Goal: Check status

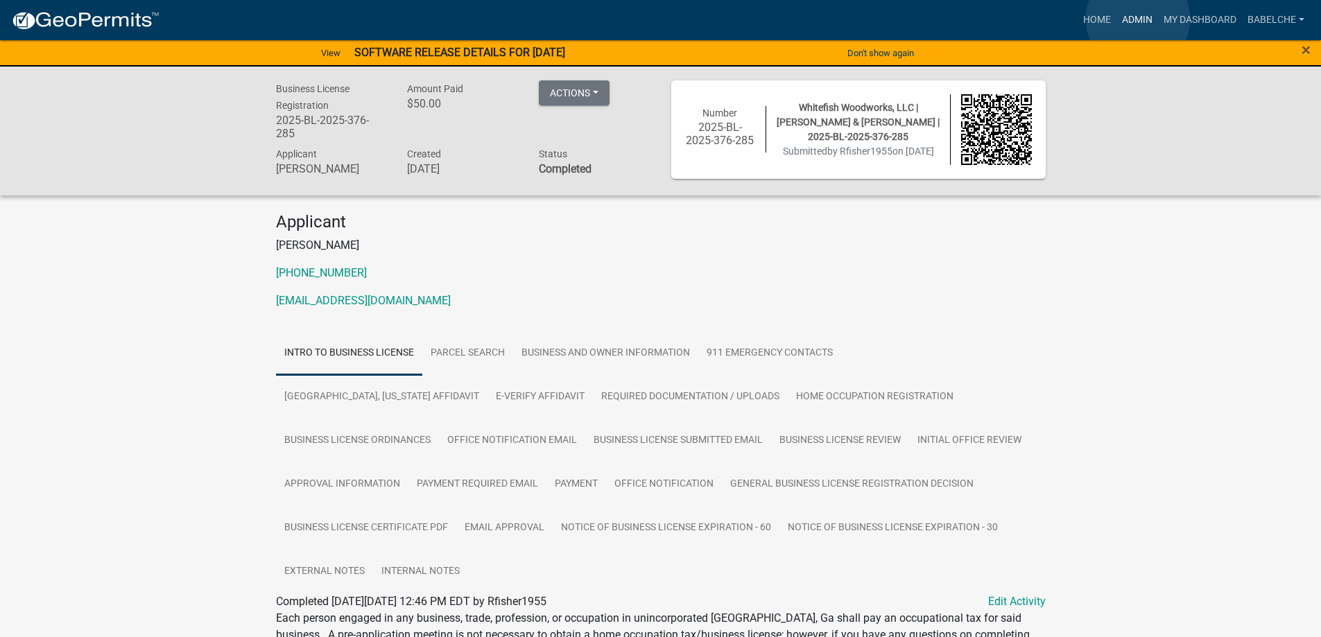
click at [1138, 19] on link "Admin" at bounding box center [1138, 20] width 42 height 26
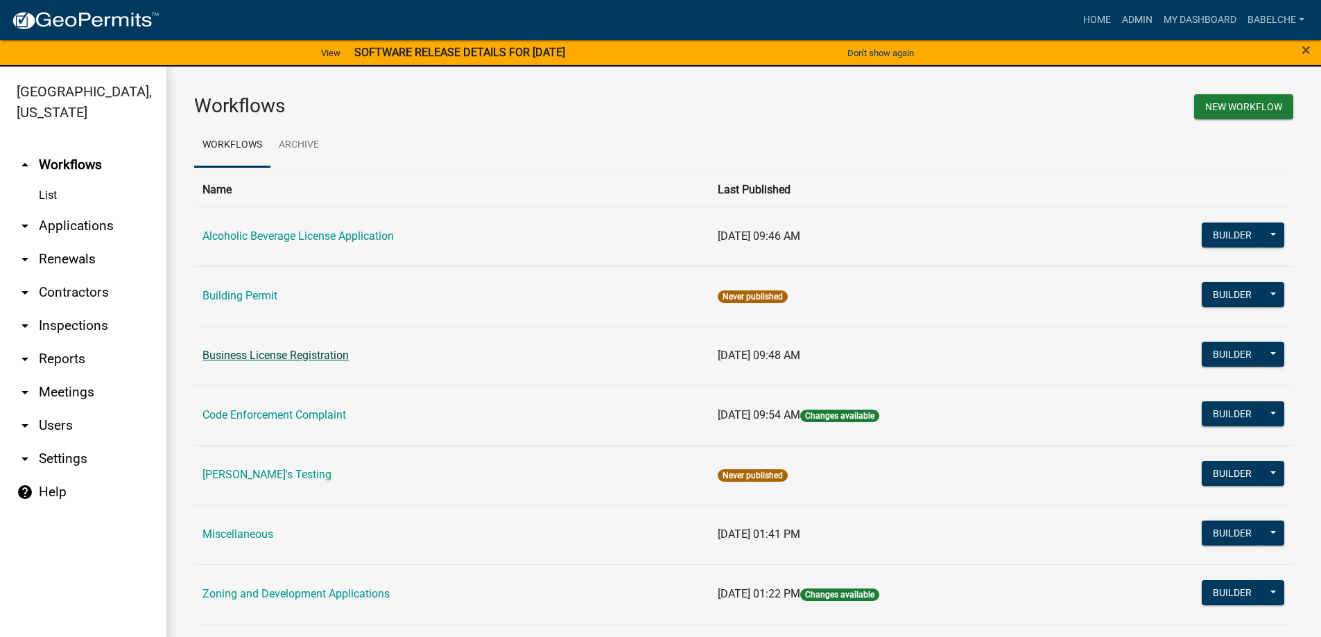
click at [344, 354] on link "Business License Registration" at bounding box center [276, 355] width 146 height 13
click at [344, 354] on main "Workflows New Workflow Workflows Archive Name Last Published Alcoholic Beverage…" at bounding box center [743, 361] width 1155 height 588
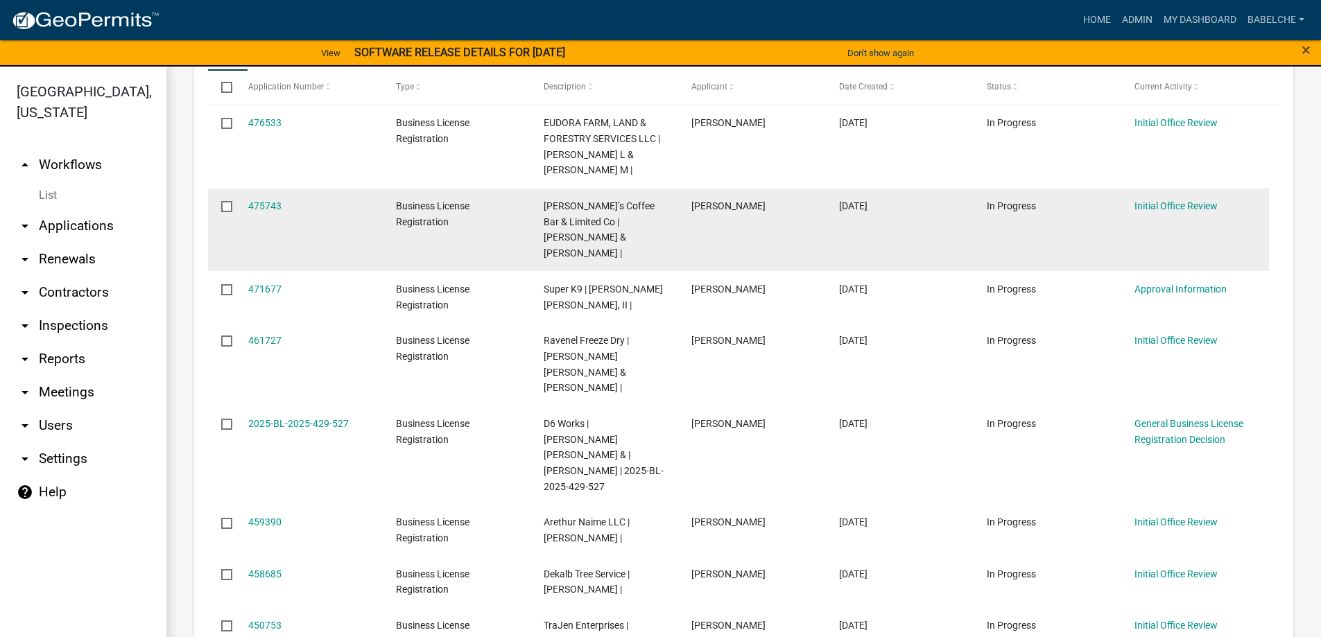
scroll to position [347, 0]
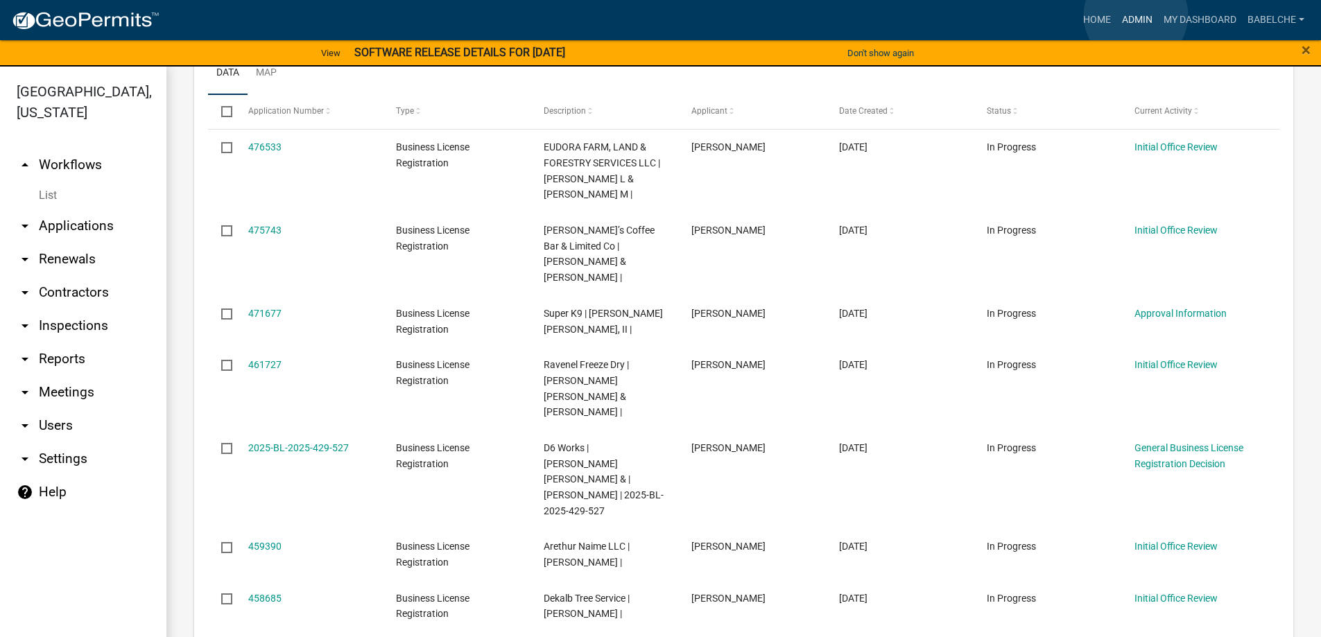
click at [1136, 15] on link "Admin" at bounding box center [1138, 20] width 42 height 26
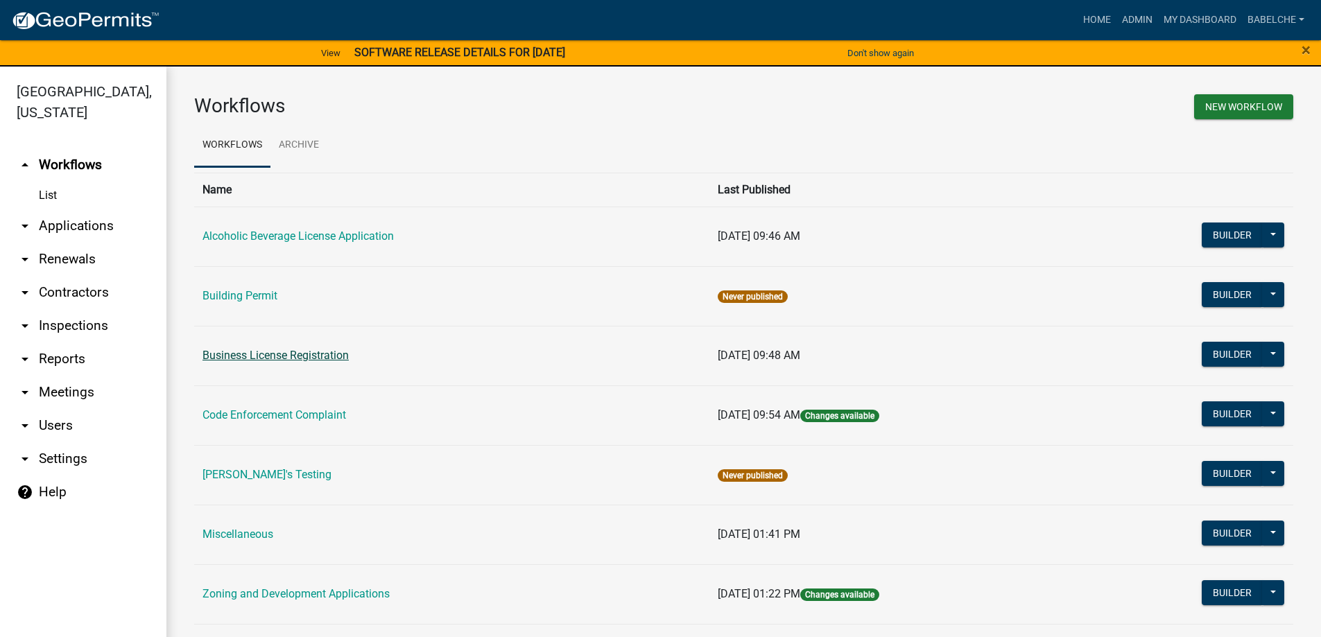
click at [318, 354] on link "Business License Registration" at bounding box center [276, 355] width 146 height 13
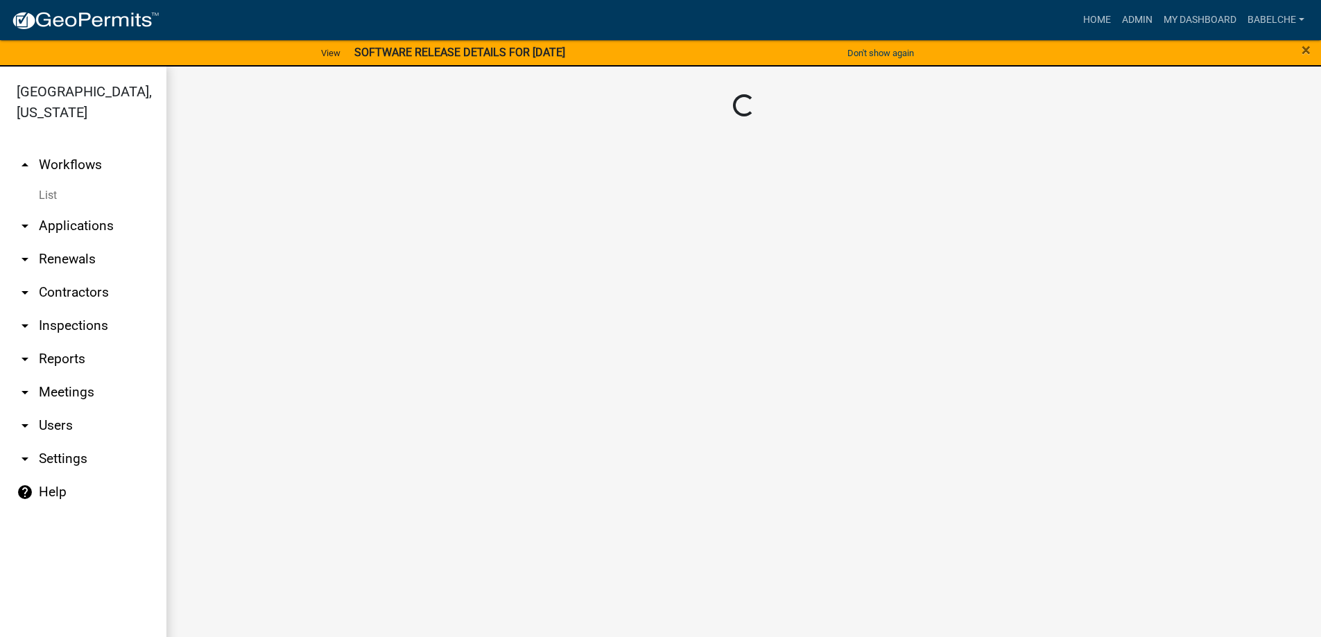
click at [318, 354] on main "Loading..." at bounding box center [743, 361] width 1155 height 588
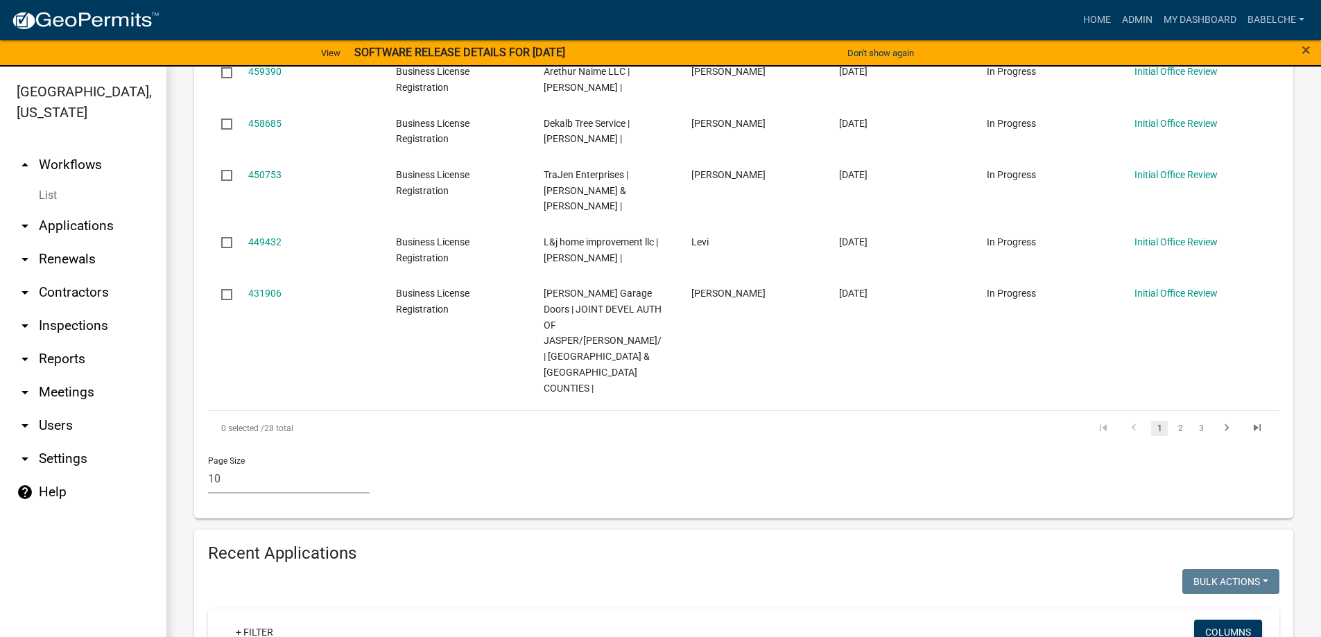
scroll to position [971, 0]
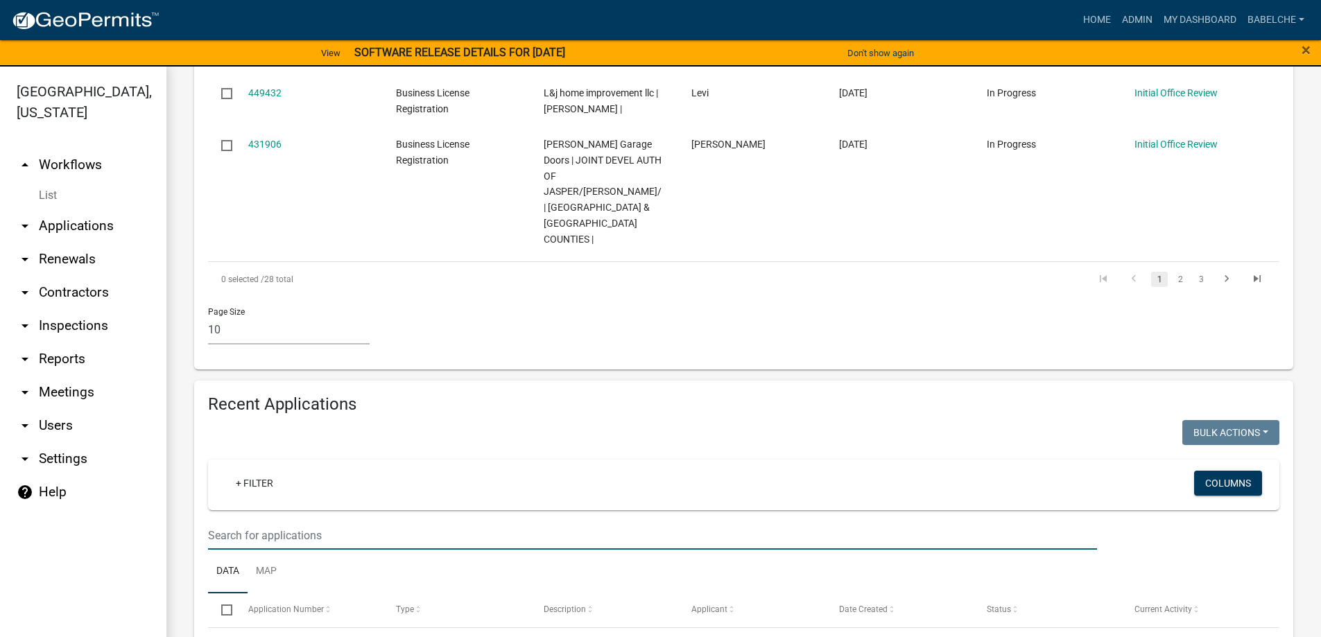
click at [440, 522] on input "text" at bounding box center [652, 536] width 889 height 28
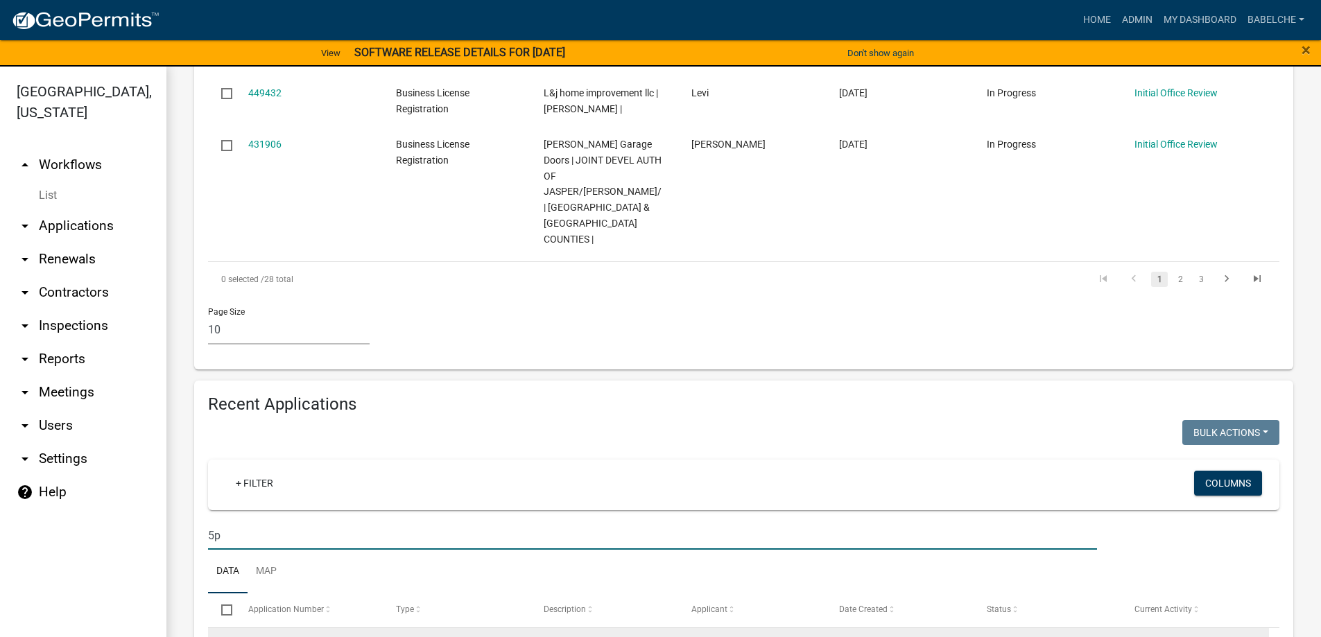
type input "5p"
click at [300, 637] on link "2025-BL-2025-466-526" at bounding box center [298, 645] width 101 height 11
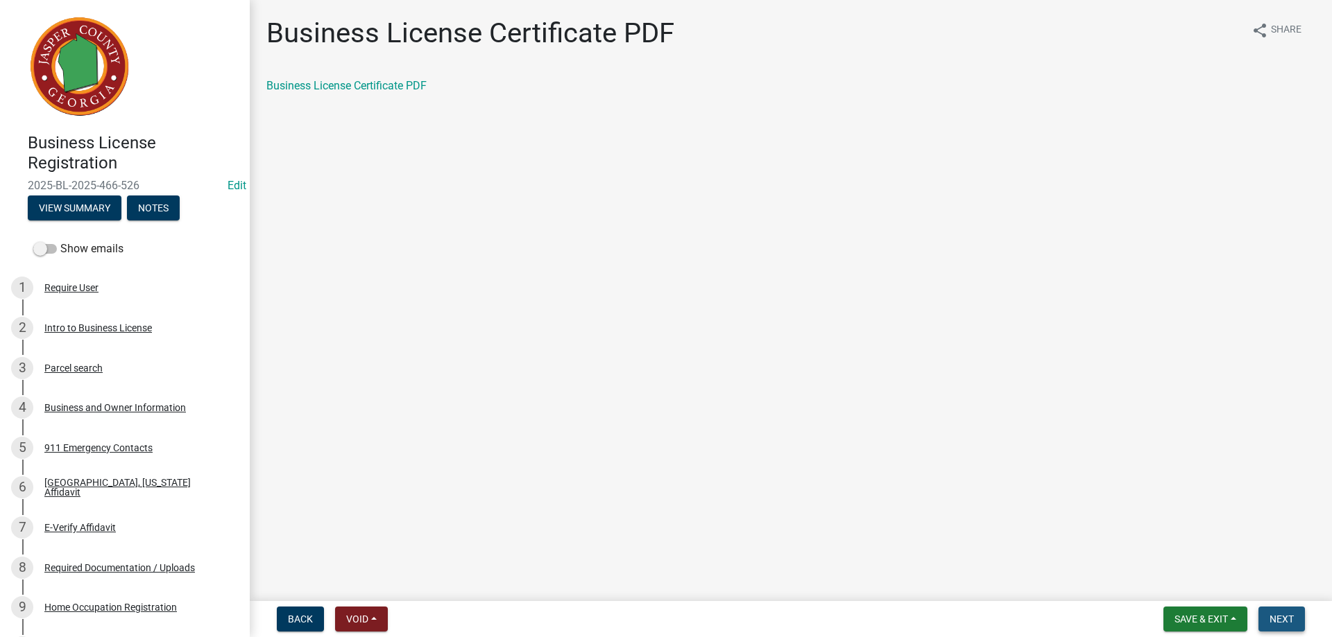
click at [1287, 621] on span "Next" at bounding box center [1281, 619] width 24 height 11
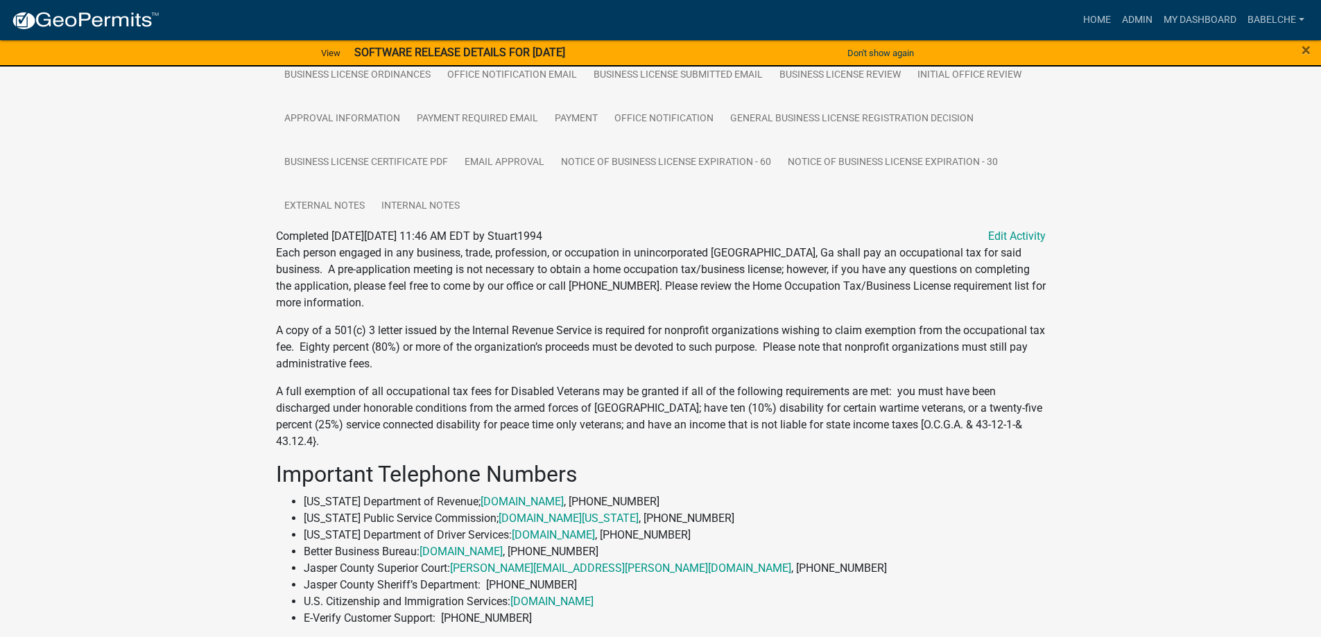
scroll to position [157, 0]
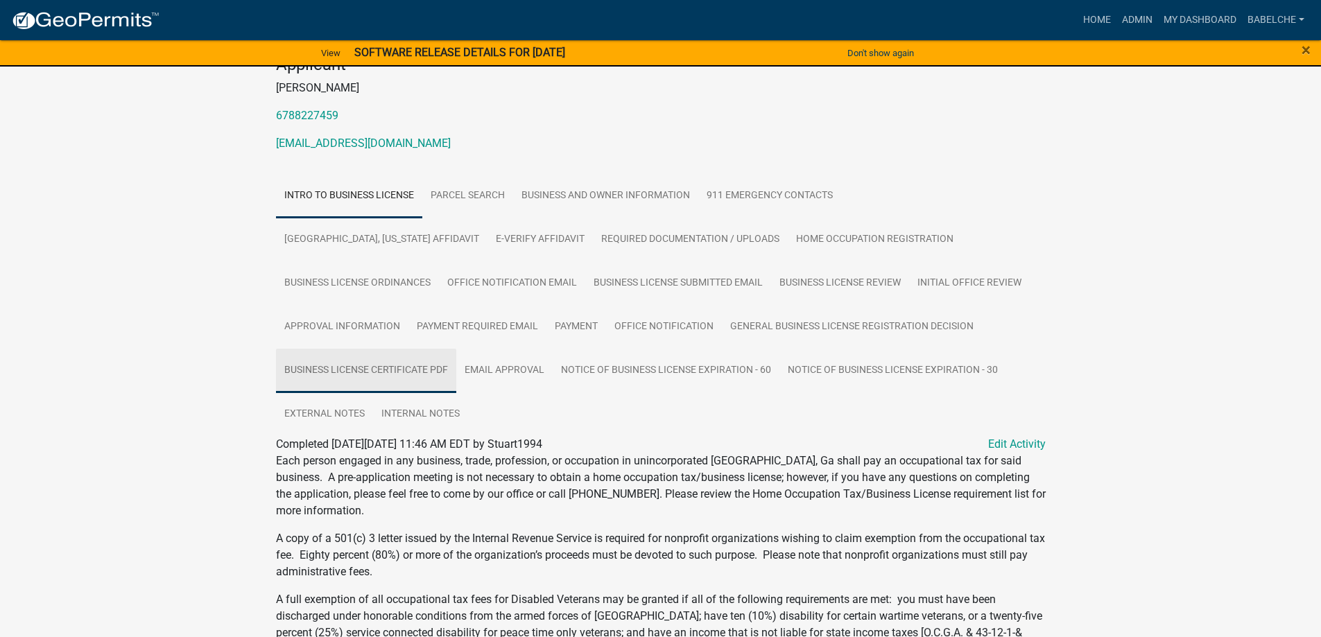
click at [456, 349] on link "Business License Certificate PDF" at bounding box center [366, 371] width 180 height 44
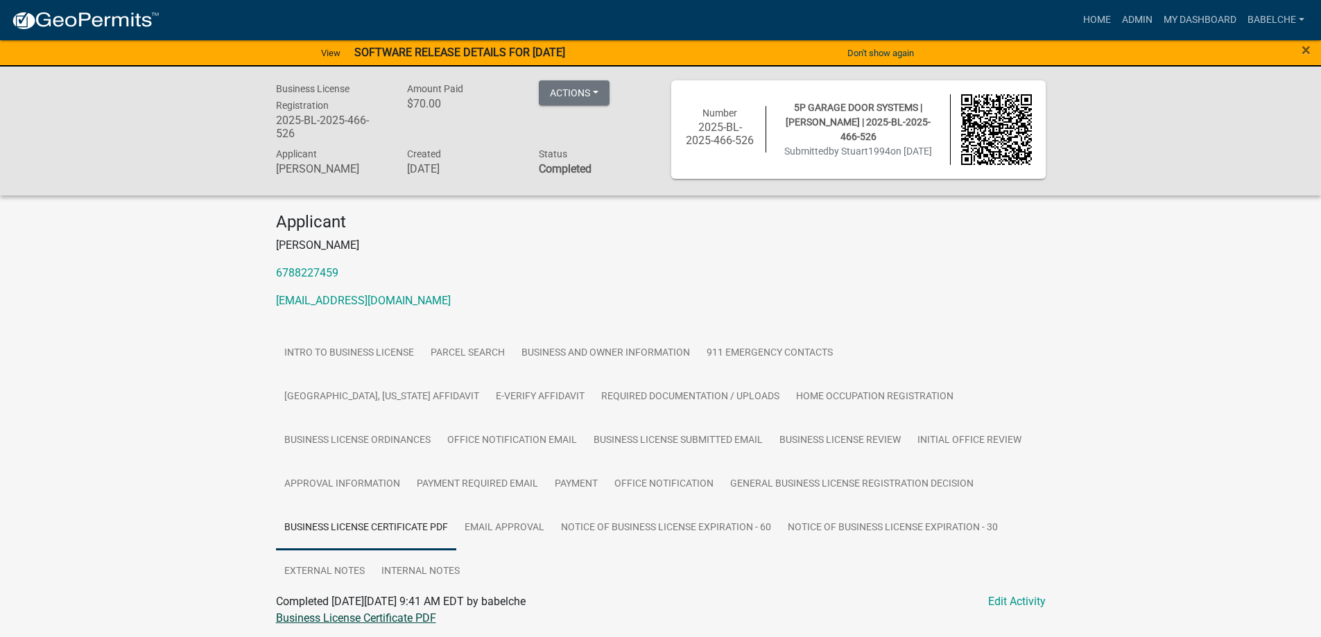
click at [375, 612] on link "Business License Certificate PDF" at bounding box center [356, 618] width 160 height 13
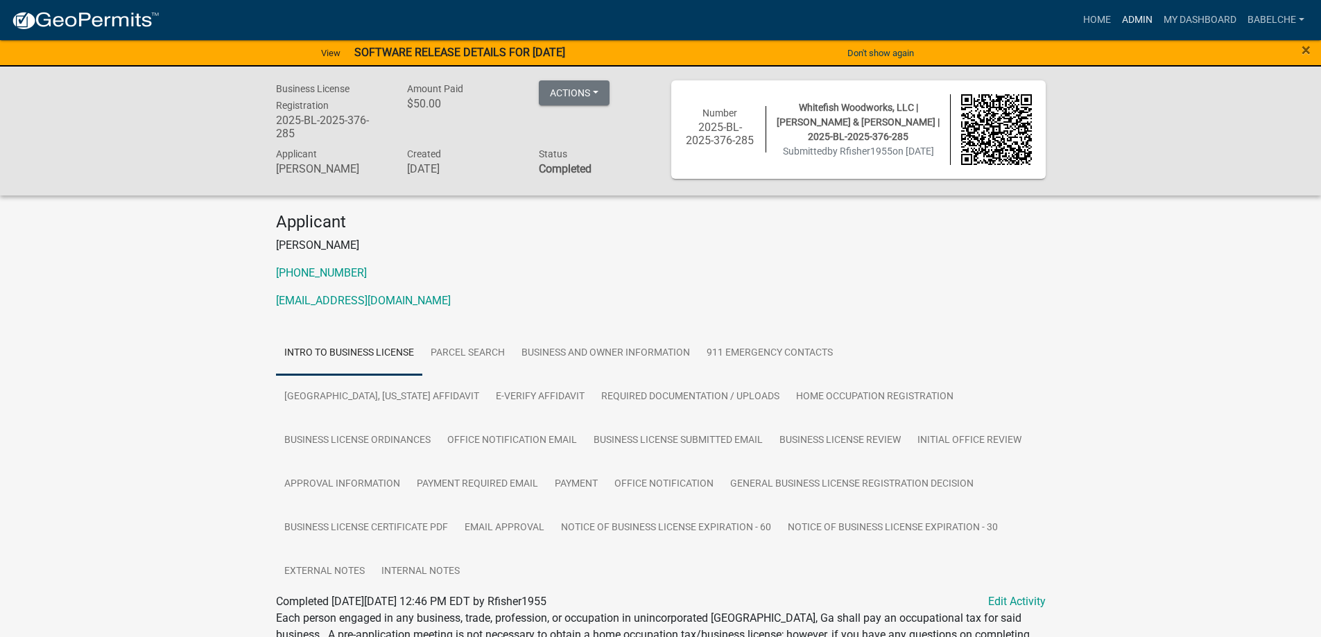
click at [1139, 22] on link "Admin" at bounding box center [1138, 20] width 42 height 26
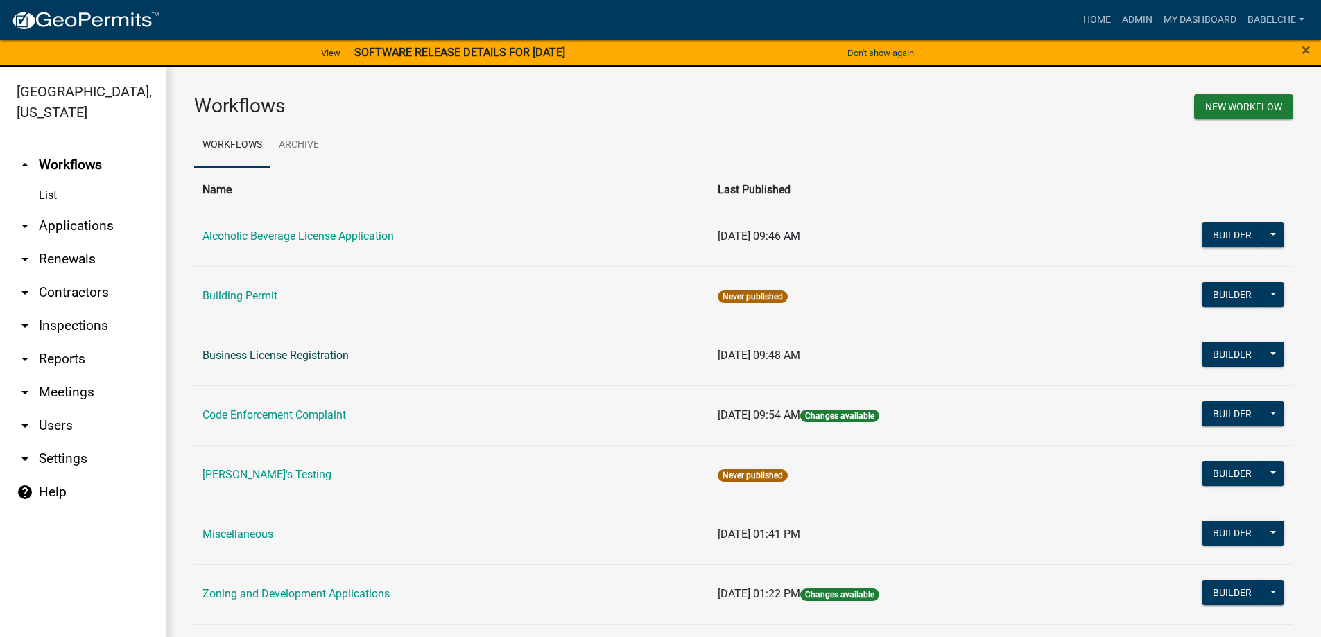
click at [305, 354] on link "Business License Registration" at bounding box center [276, 355] width 146 height 13
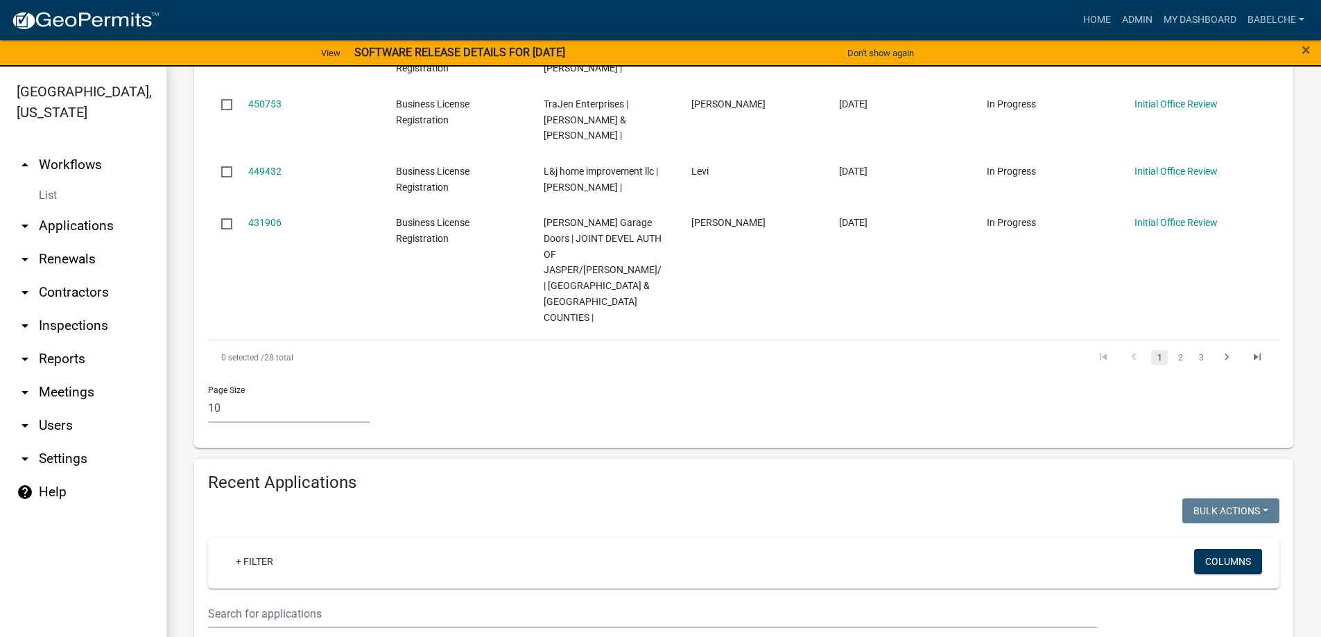
scroll to position [971, 0]
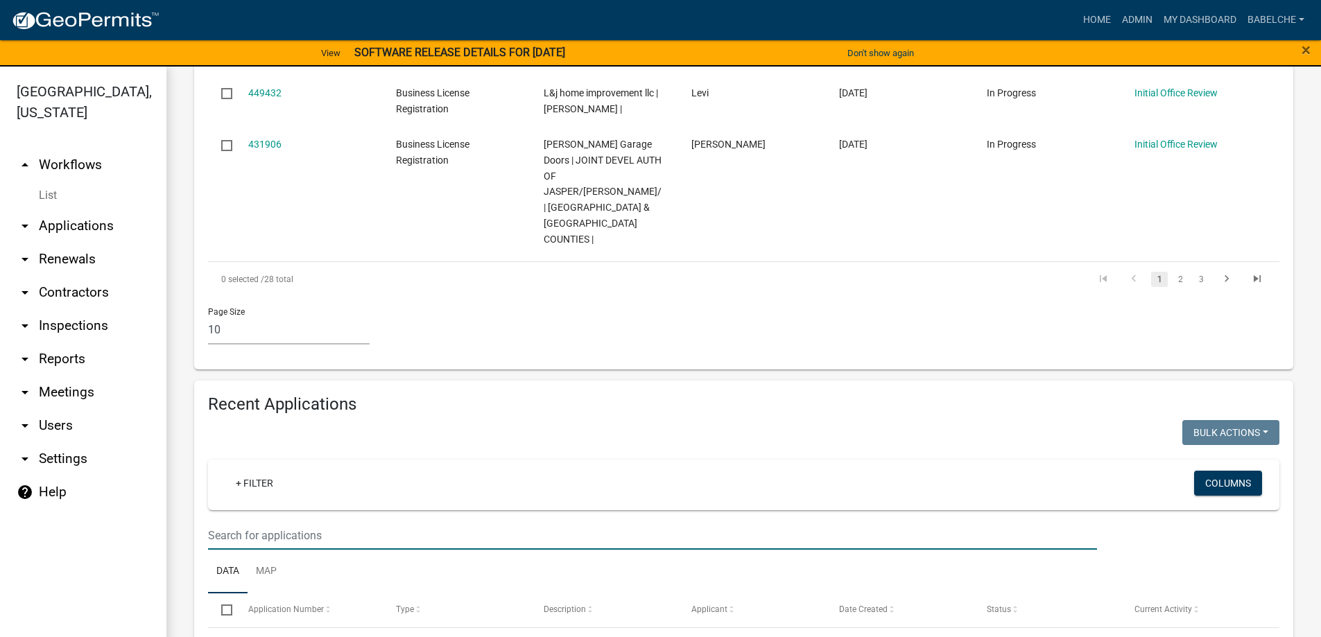
click at [439, 522] on input "text" at bounding box center [652, 536] width 889 height 28
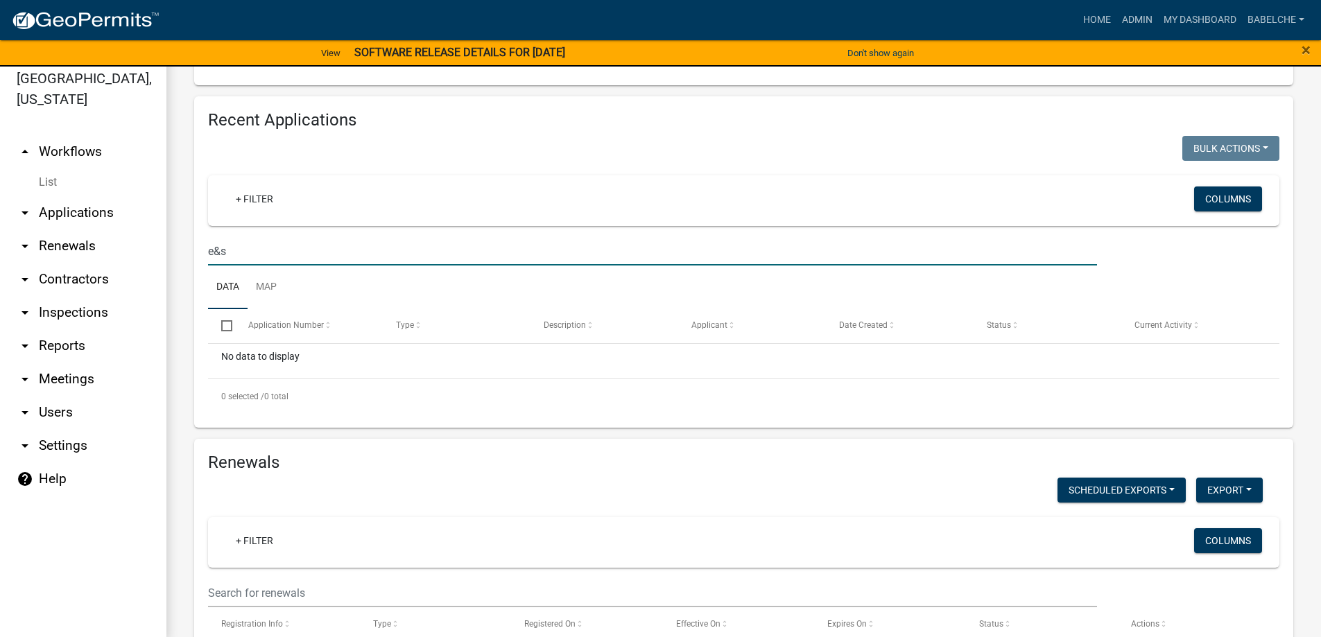
scroll to position [17, 0]
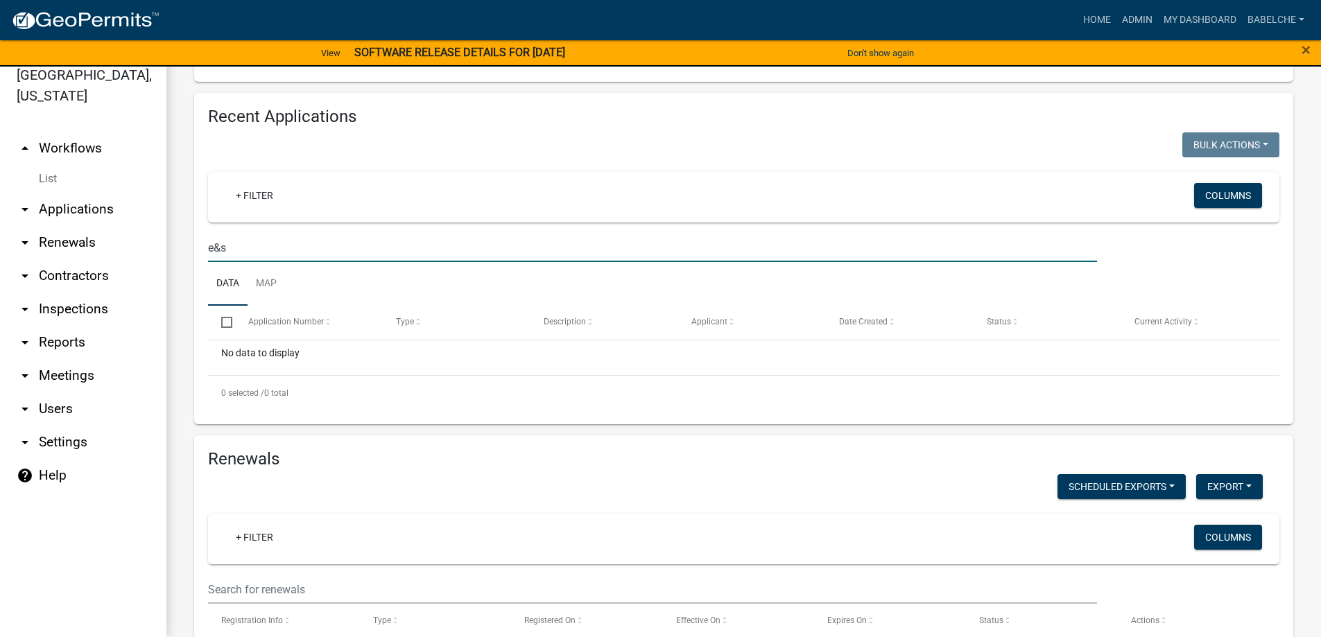
click at [250, 234] on input "e&s" at bounding box center [652, 248] width 889 height 28
type input "e"
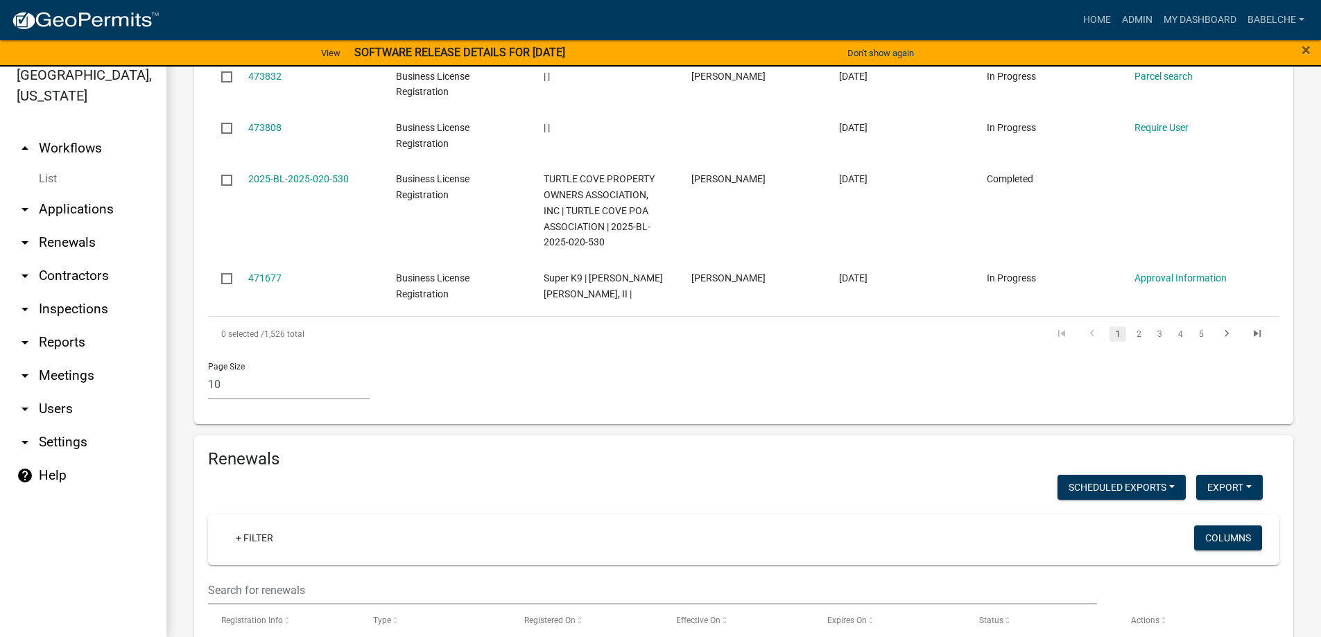
scroll to position [1986, 0]
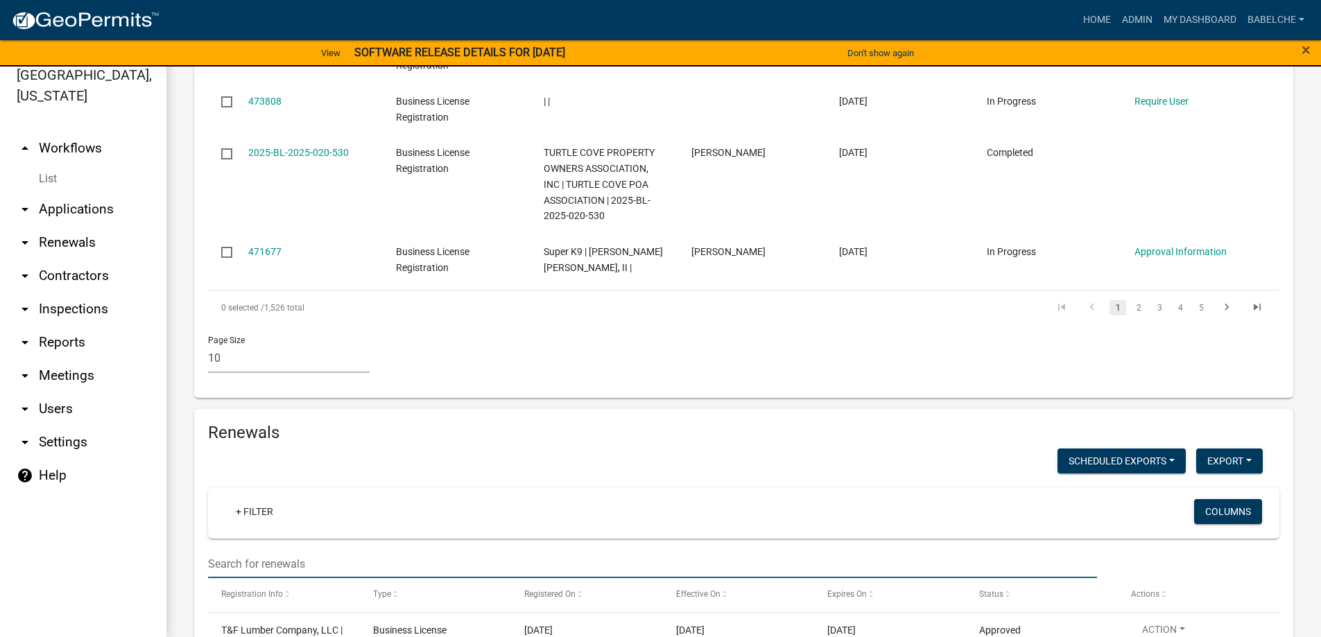
click at [432, 550] on input "text" at bounding box center [652, 564] width 889 height 28
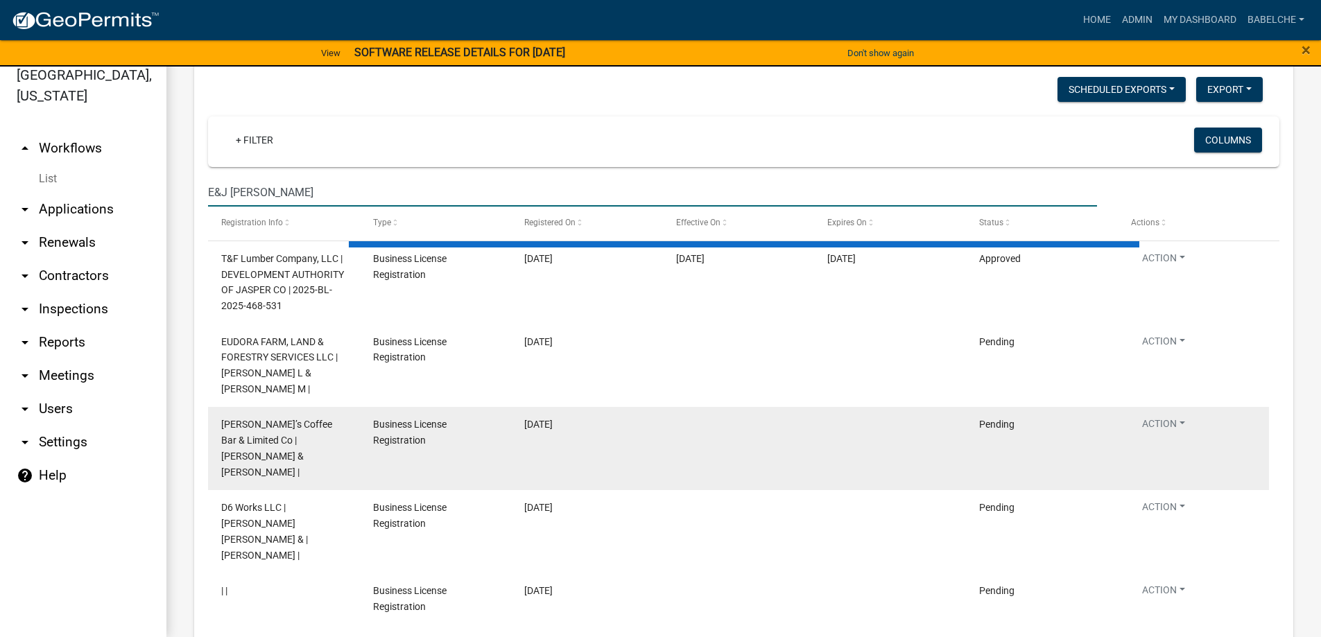
scroll to position [2333, 0]
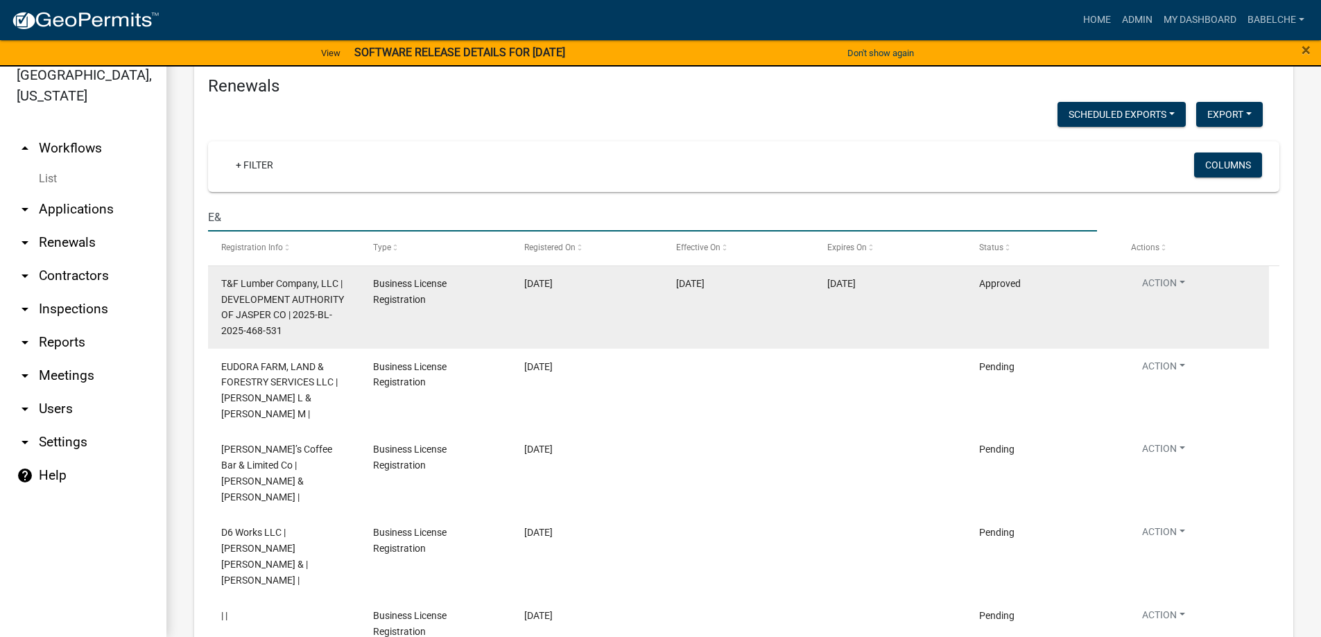
type input "E"
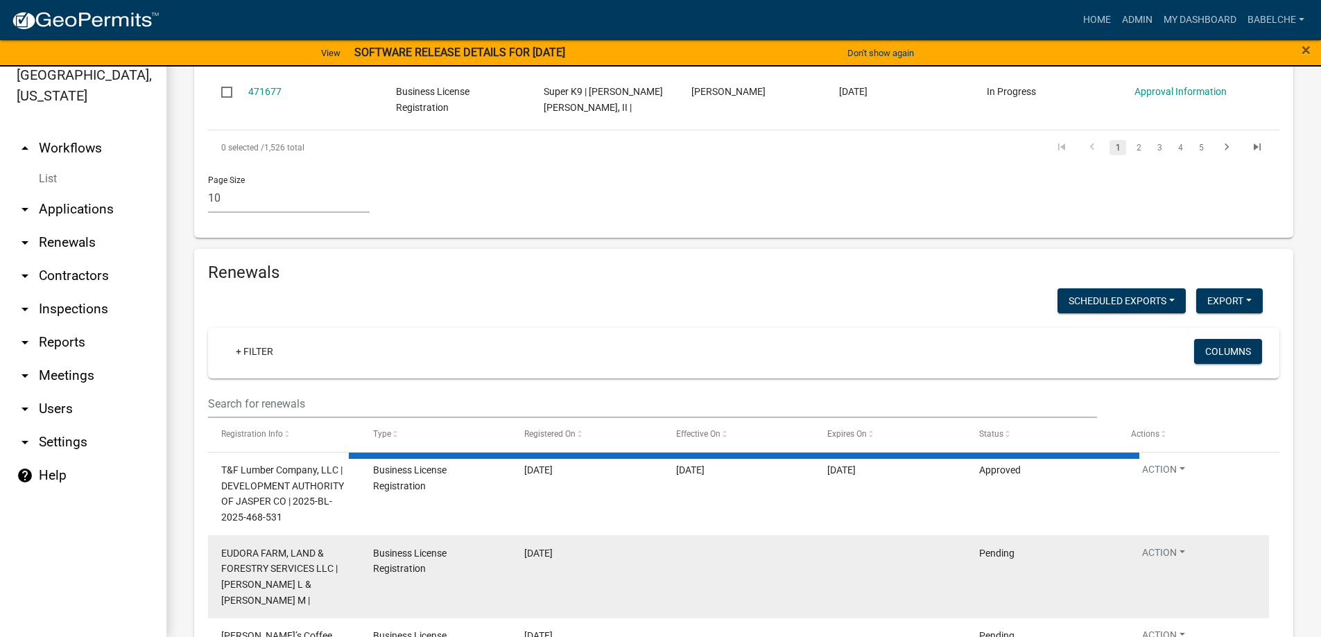
scroll to position [2077, 0]
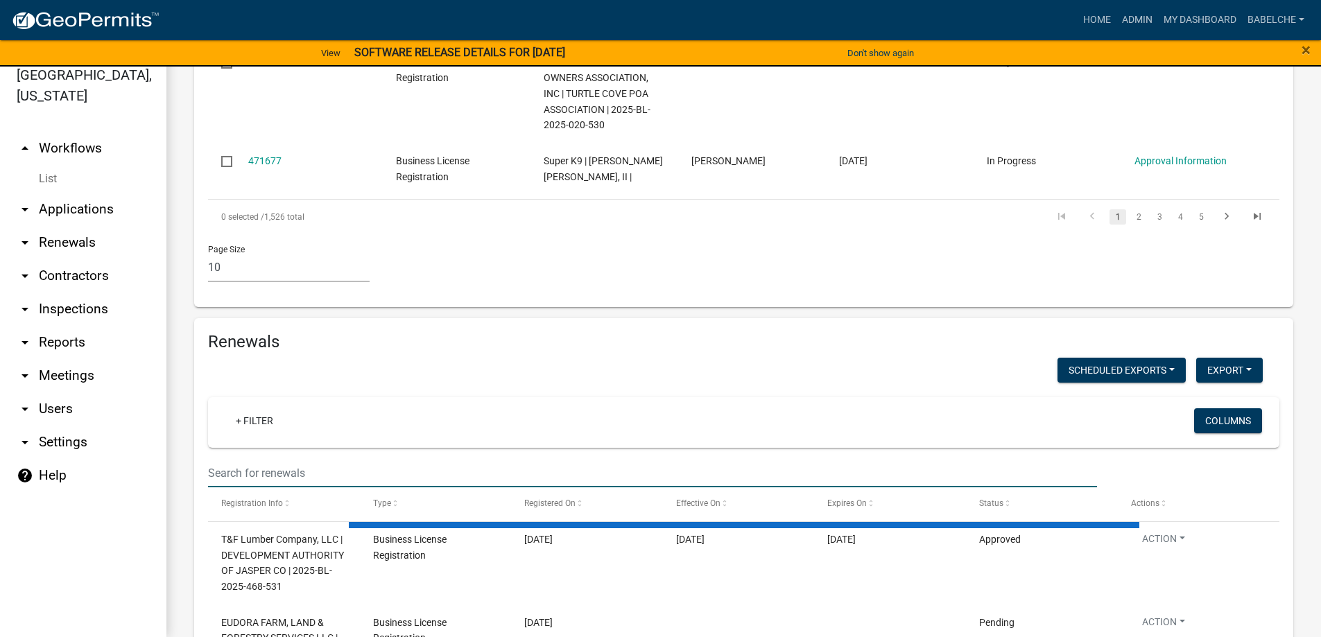
click at [449, 459] on input "text" at bounding box center [652, 473] width 889 height 28
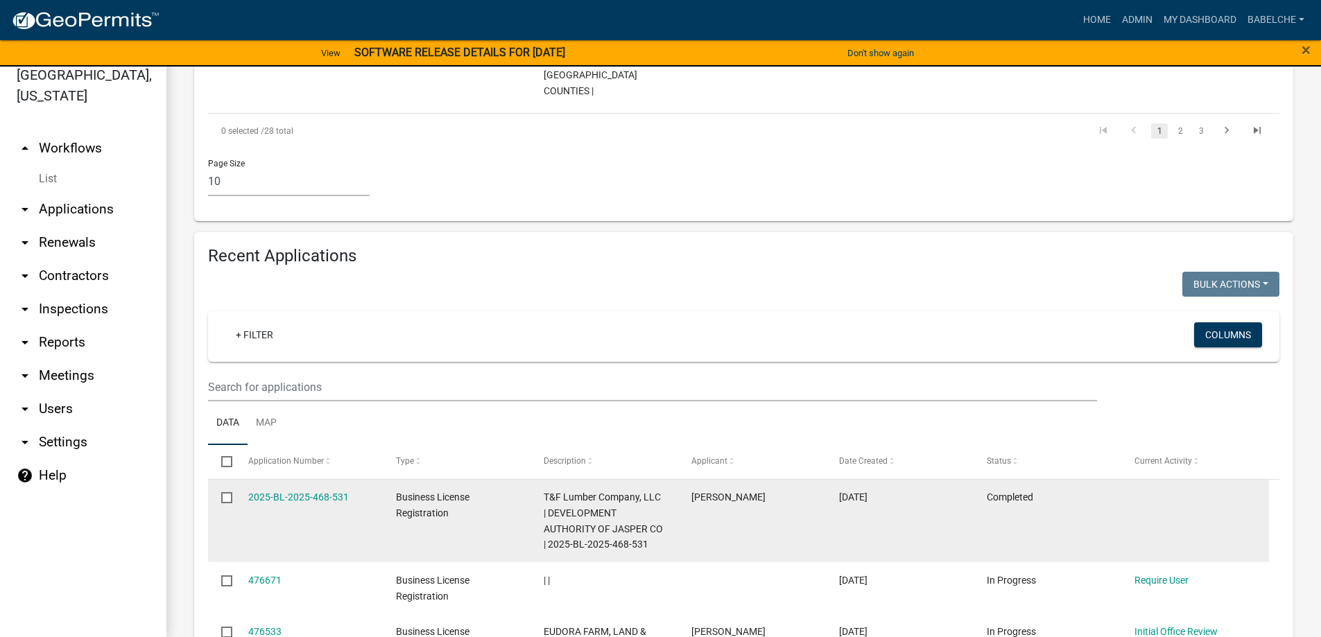
scroll to position [1061, 0]
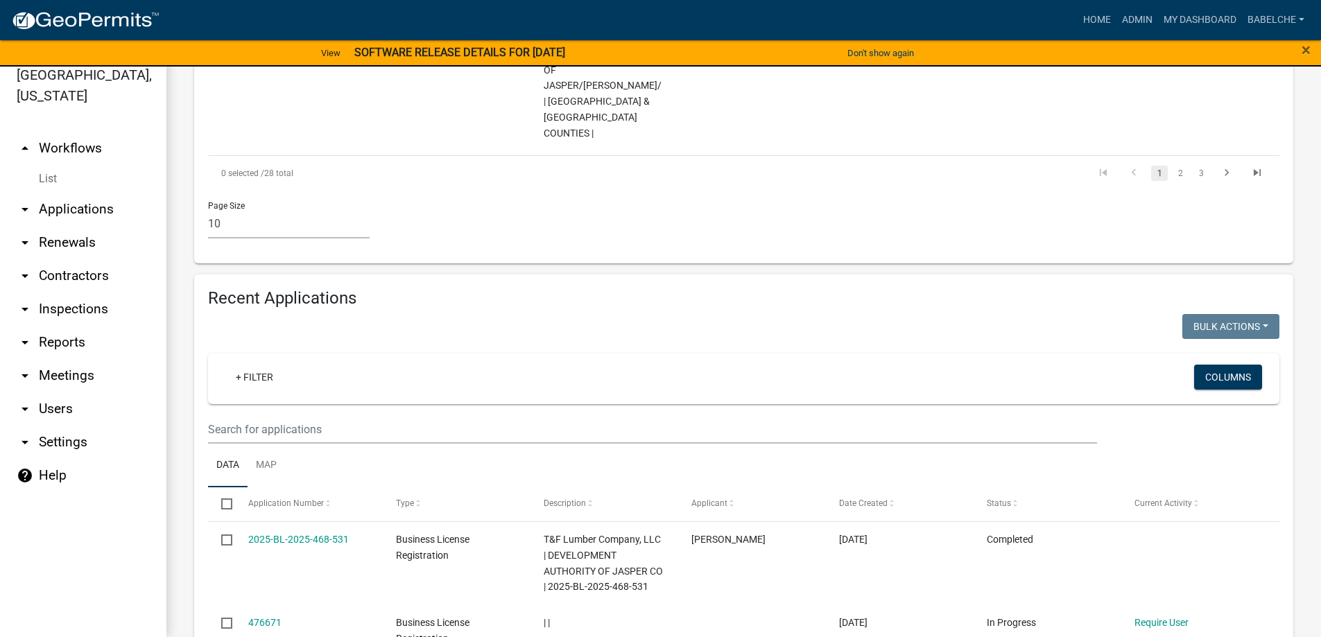
click at [87, 215] on link "arrow_drop_down Applications" at bounding box center [83, 209] width 166 height 33
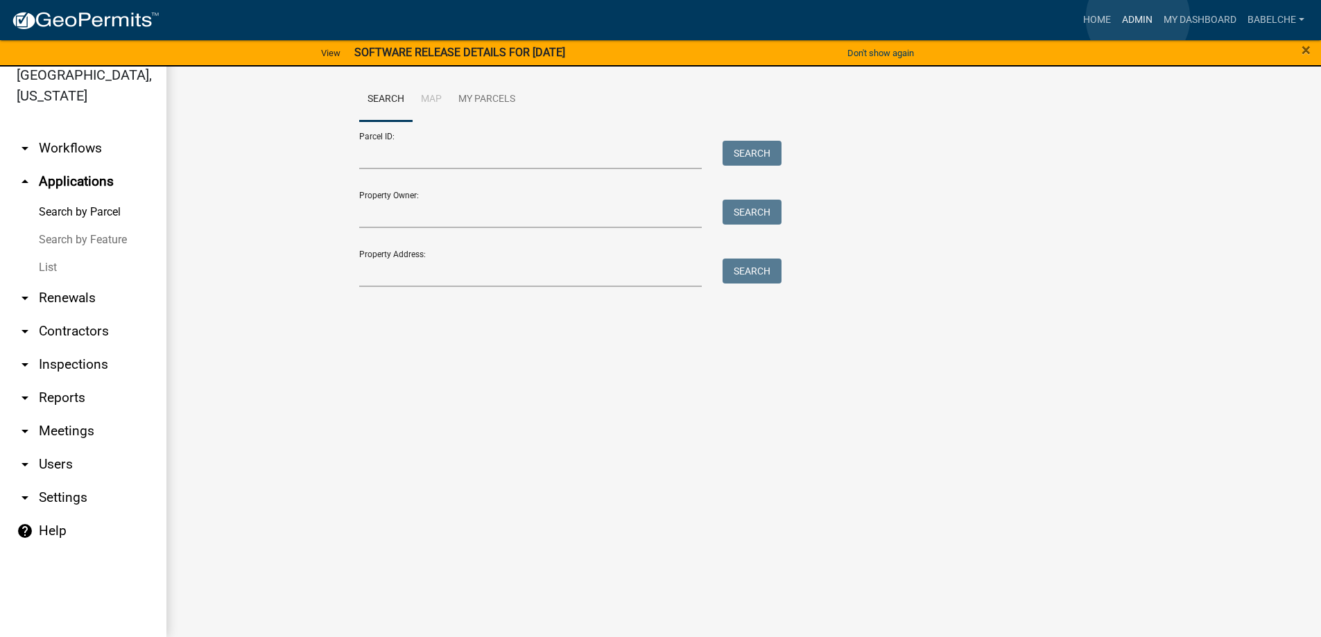
click at [1138, 18] on link "Admin" at bounding box center [1138, 20] width 42 height 26
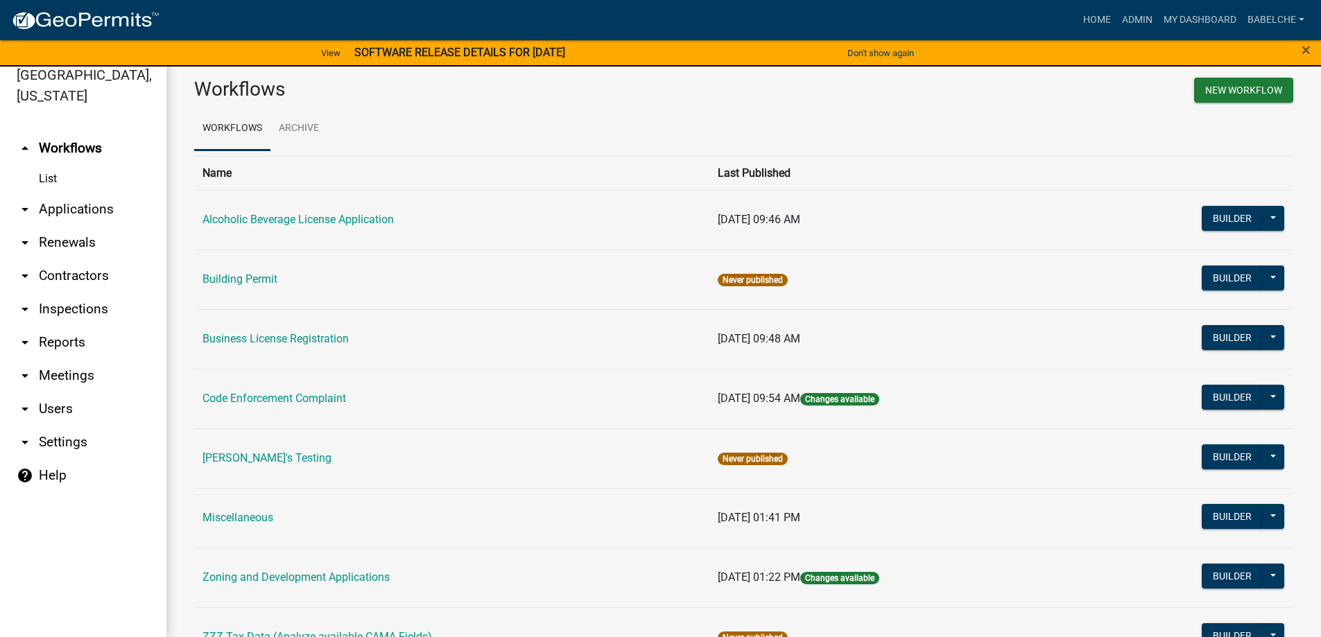
click at [99, 209] on link "arrow_drop_down Applications" at bounding box center [83, 209] width 166 height 33
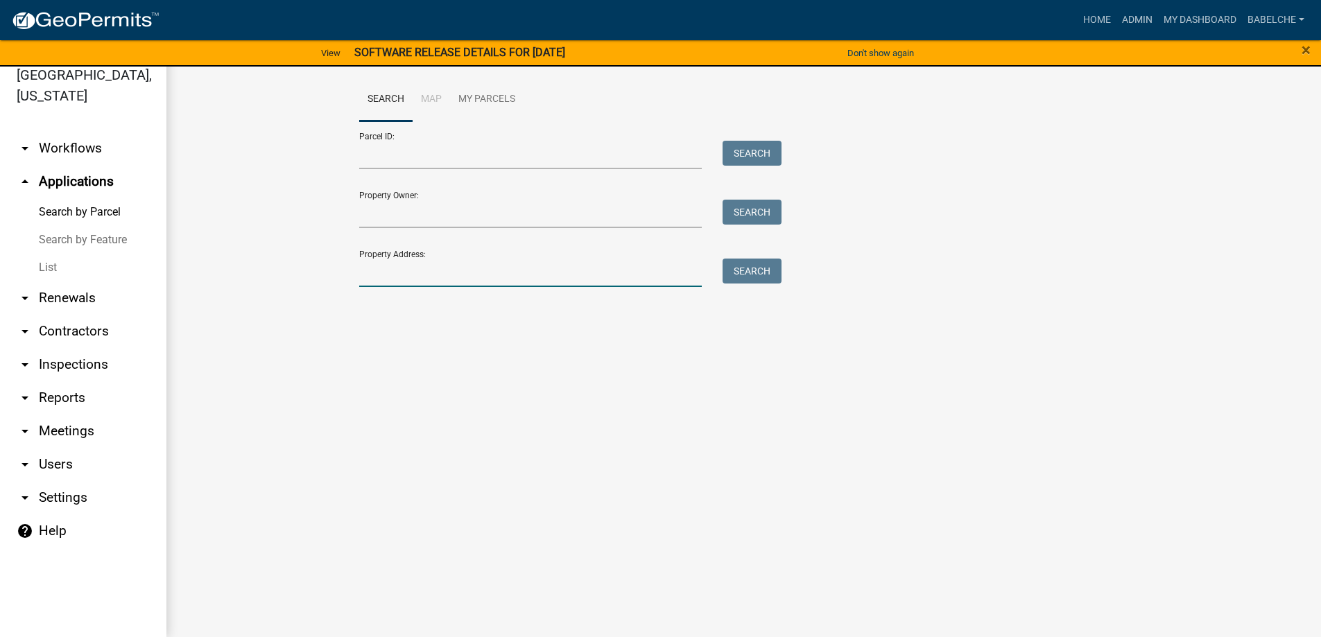
click at [395, 264] on input "Property Address:" at bounding box center [530, 273] width 343 height 28
type input "405 Shady Farm Rd"
click at [748, 274] on button "Search" at bounding box center [752, 271] width 59 height 25
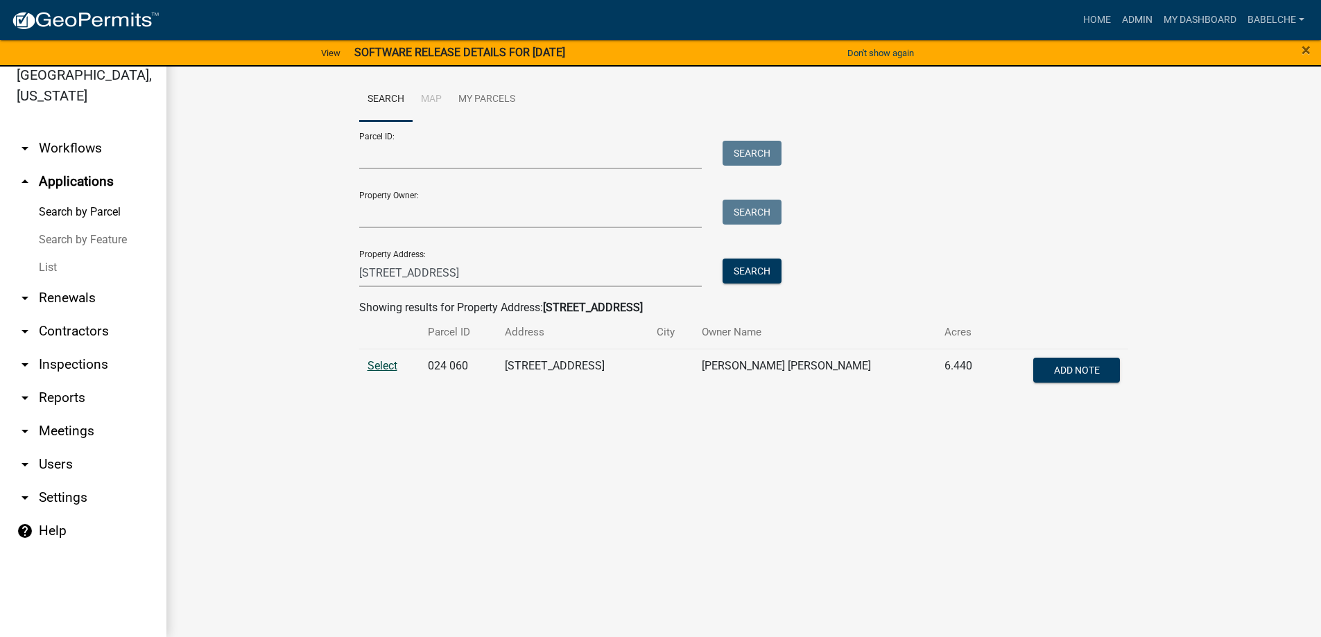
click at [383, 368] on span "Select" at bounding box center [383, 365] width 30 height 13
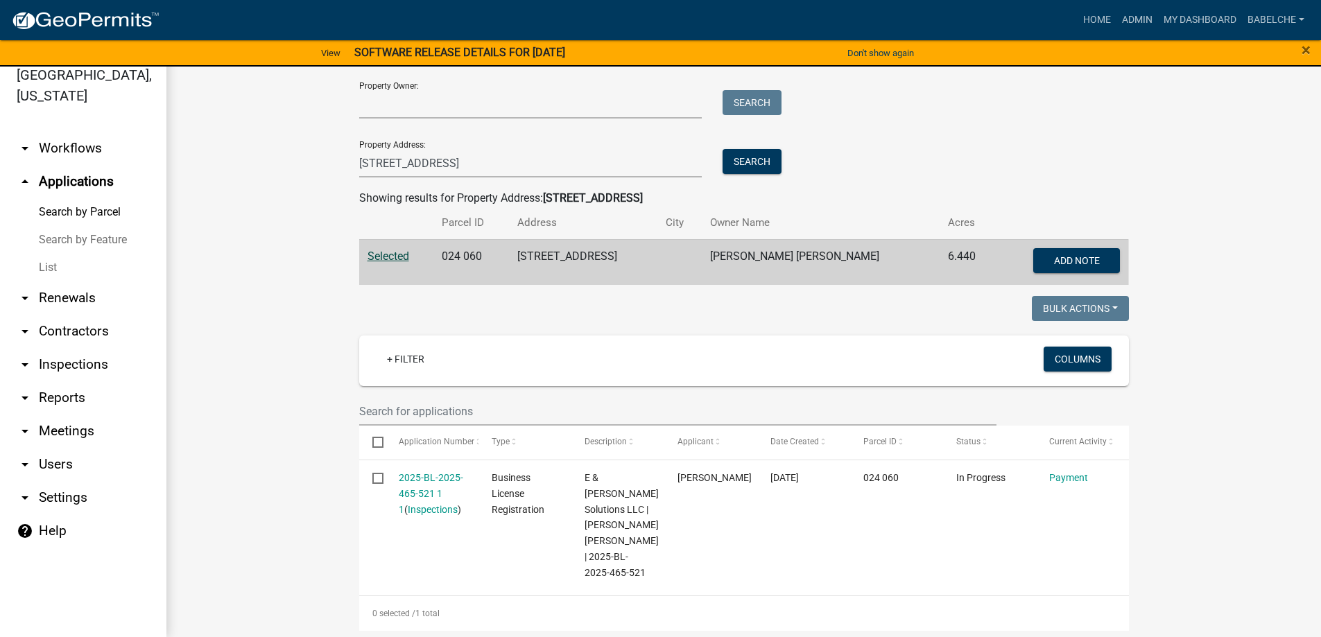
scroll to position [131, 0]
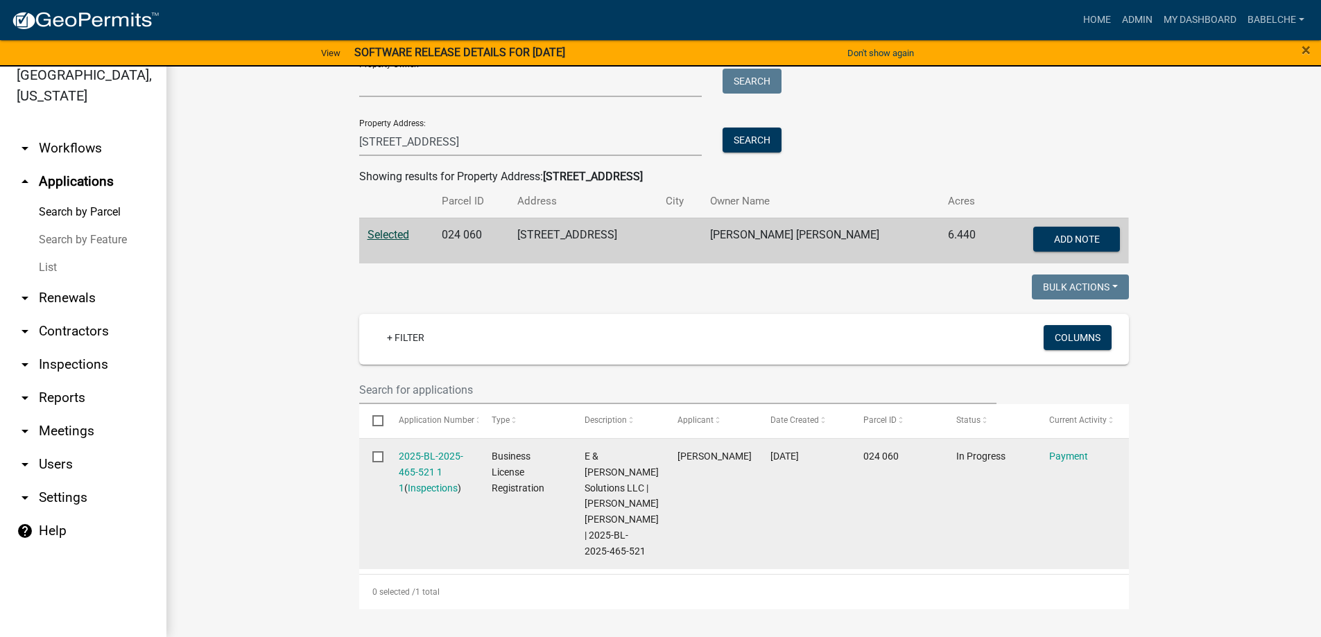
click at [420, 463] on div "2025-BL-2025-465-521 1 1 ( Inspections )" at bounding box center [432, 472] width 67 height 47
click at [373, 453] on input "checkbox" at bounding box center [376, 456] width 9 height 9
checkbox input "true"
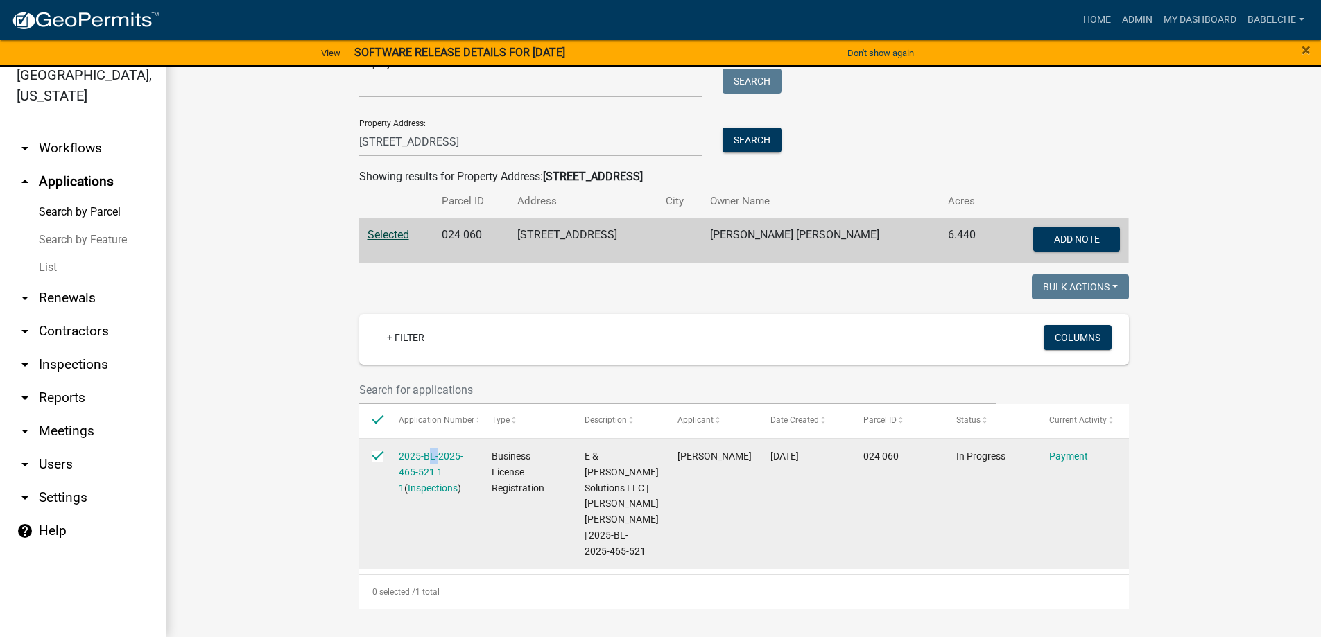
checkbox input "true"
click at [429, 486] on link "Inspections" at bounding box center [433, 488] width 50 height 11
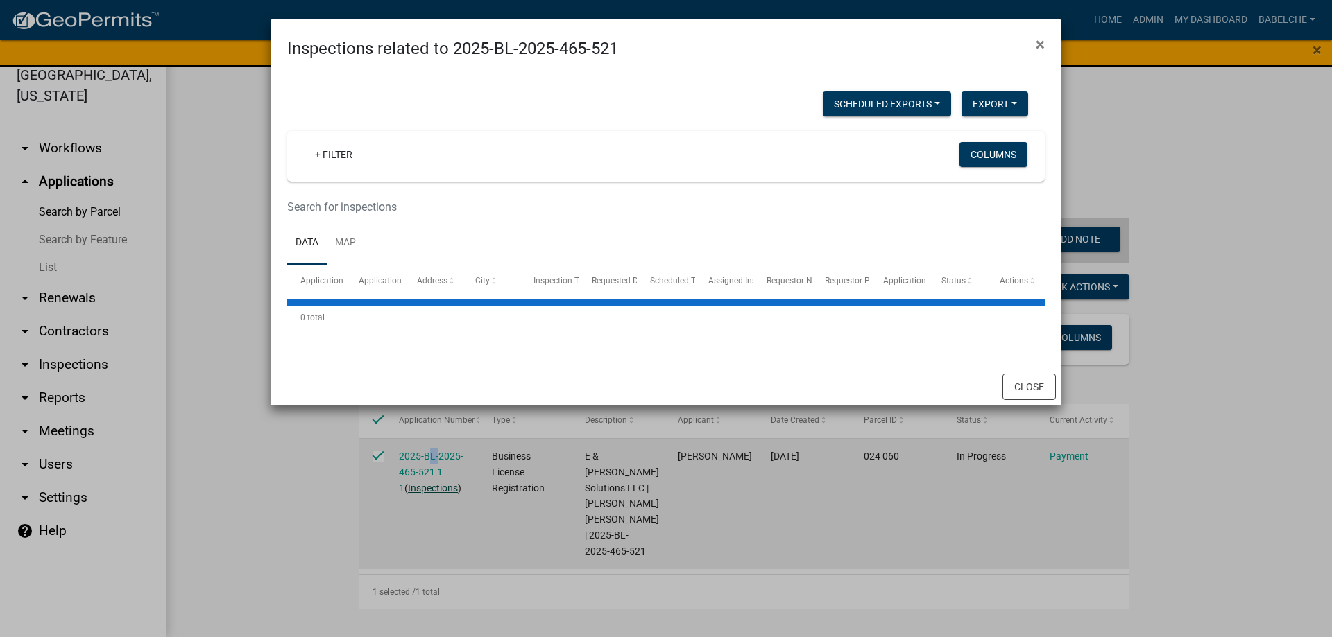
click at [429, 486] on ngb-modal-window "Inspections related to 2025-BL-2025-465-521 × Scheduled Exports + Create New Ex…" at bounding box center [666, 318] width 1332 height 637
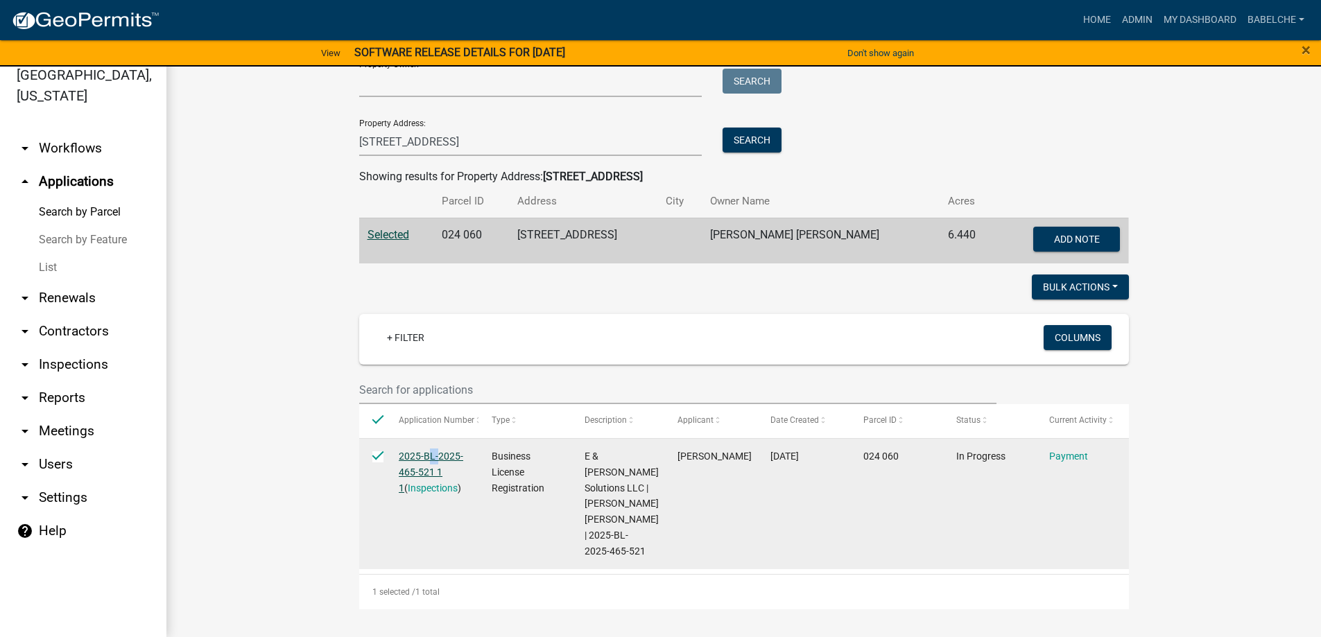
click at [431, 468] on link "2025-BL-2025-465-521 1 1" at bounding box center [431, 472] width 65 height 43
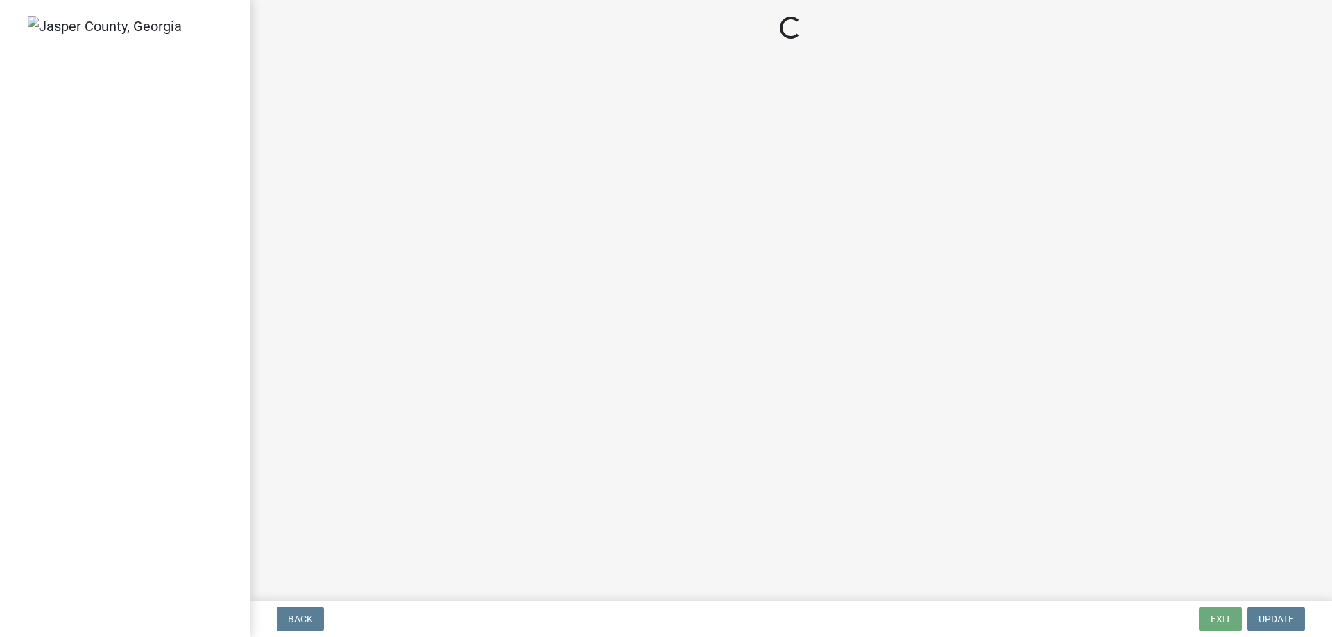
select select "3: 3"
